Goal: Task Accomplishment & Management: Use online tool/utility

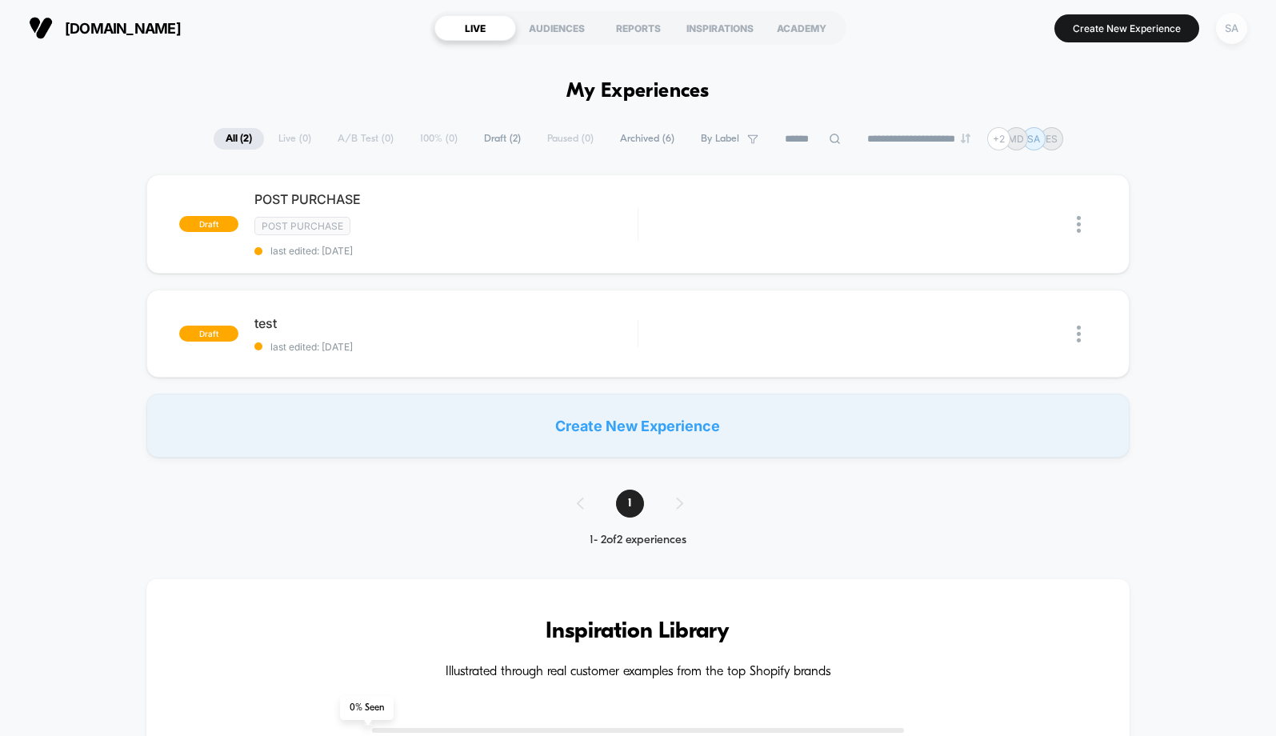
click at [1229, 30] on div "SA" at bounding box center [1231, 28] width 31 height 31
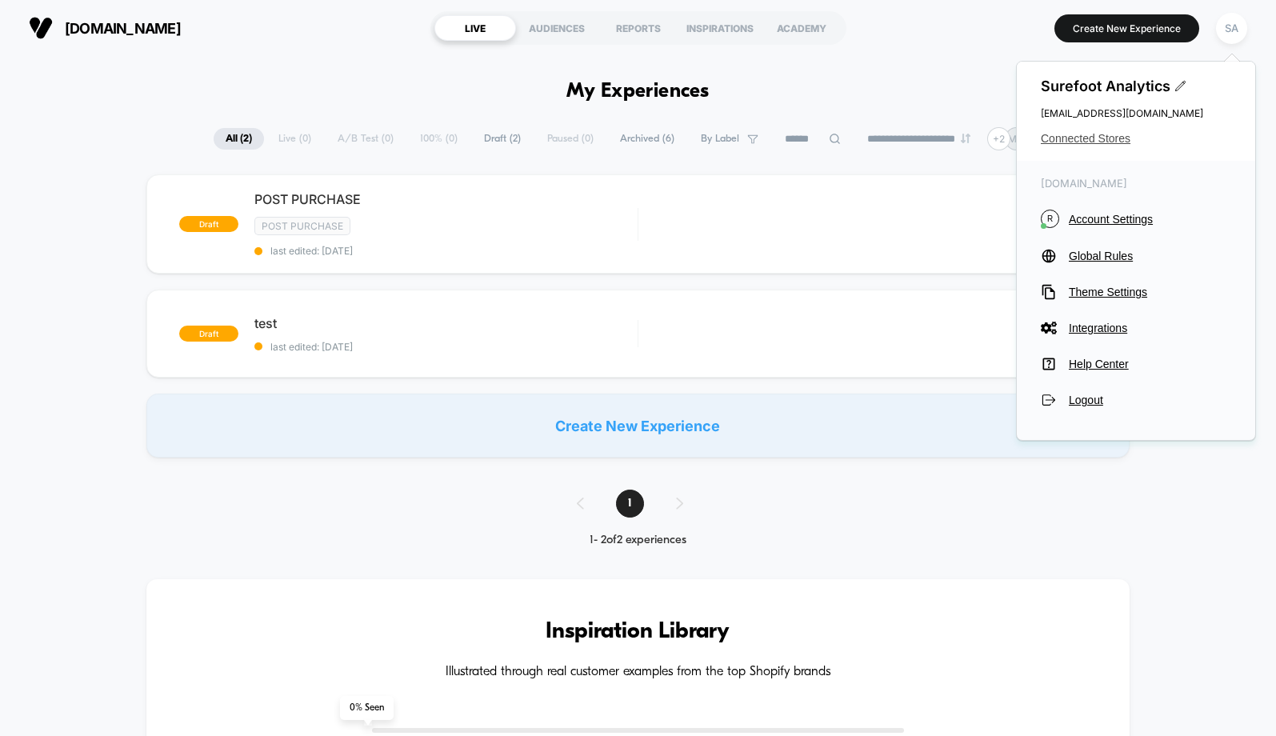
click at [1114, 138] on span "Connected Stores" at bounding box center [1136, 138] width 190 height 13
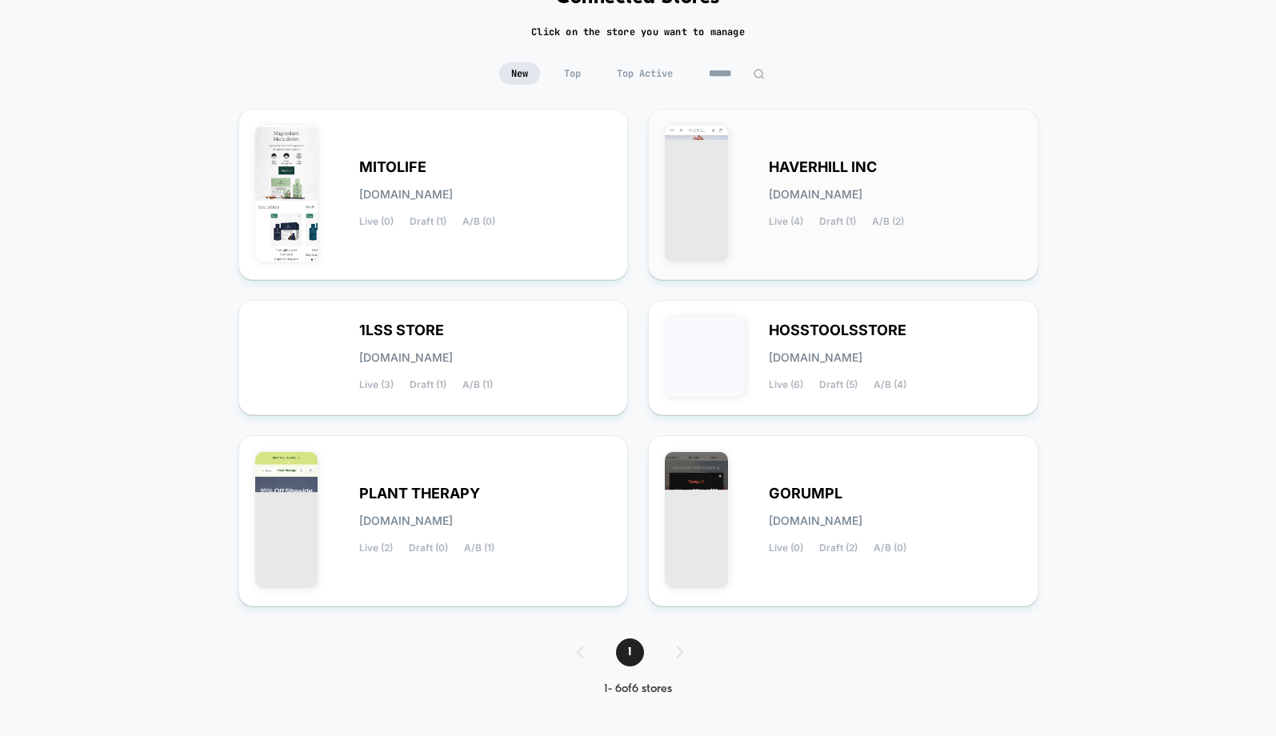
scroll to position [163, 0]
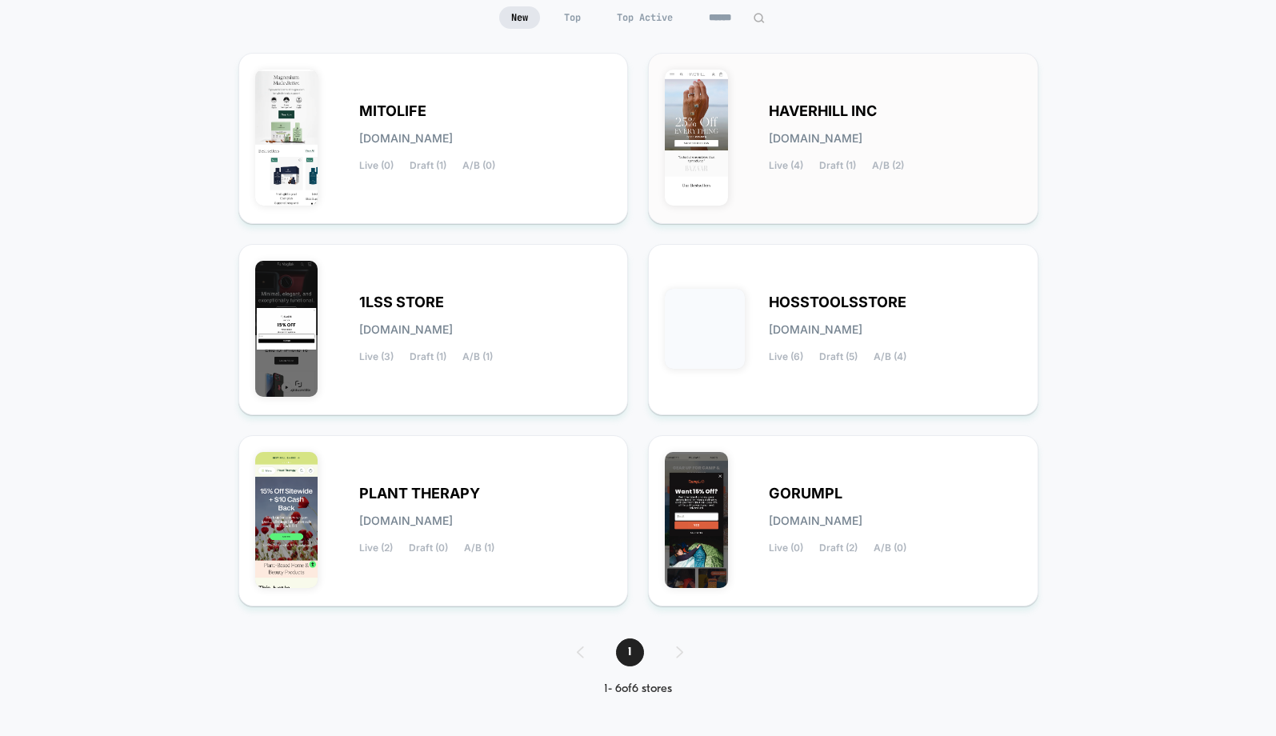
click at [850, 135] on span "[DOMAIN_NAME]" at bounding box center [816, 138] width 94 height 11
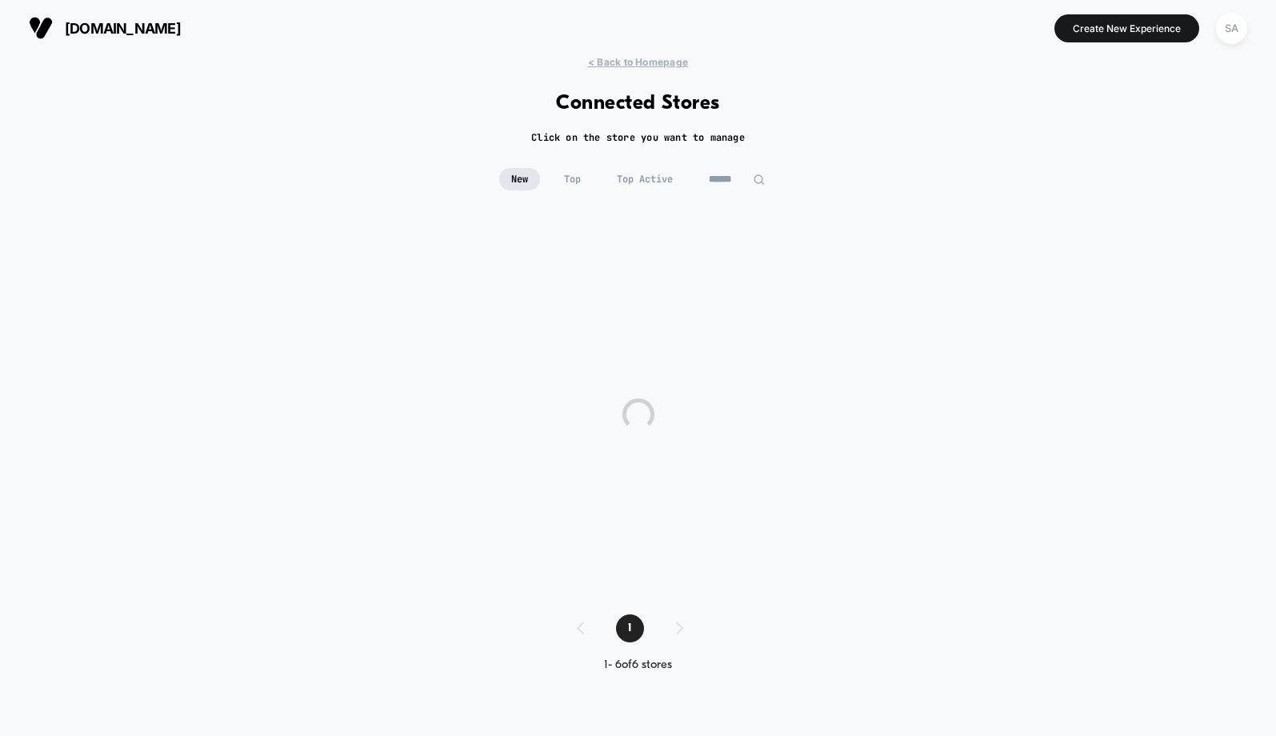
scroll to position [0, 0]
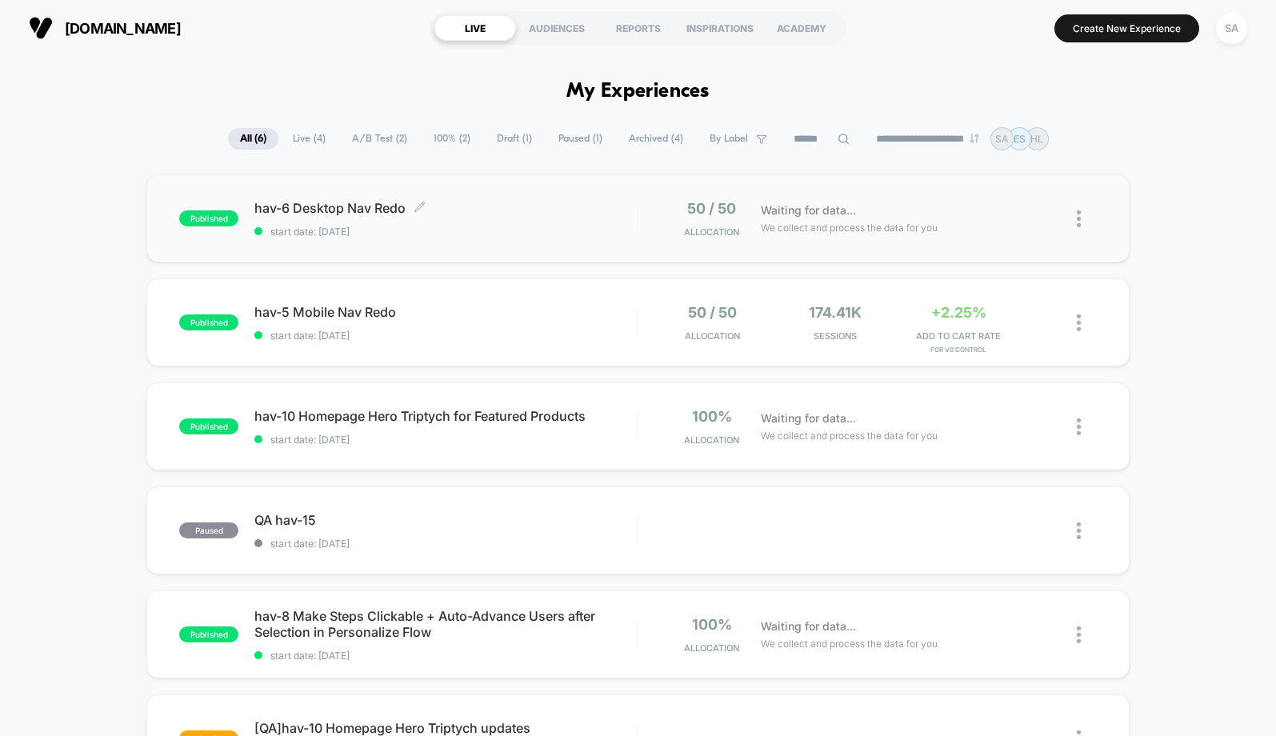
click at [349, 207] on span "hav-6 Desktop Nav Redo Click to edit experience details" at bounding box center [445, 208] width 382 height 16
